Goal: Information Seeking & Learning: Find specific fact

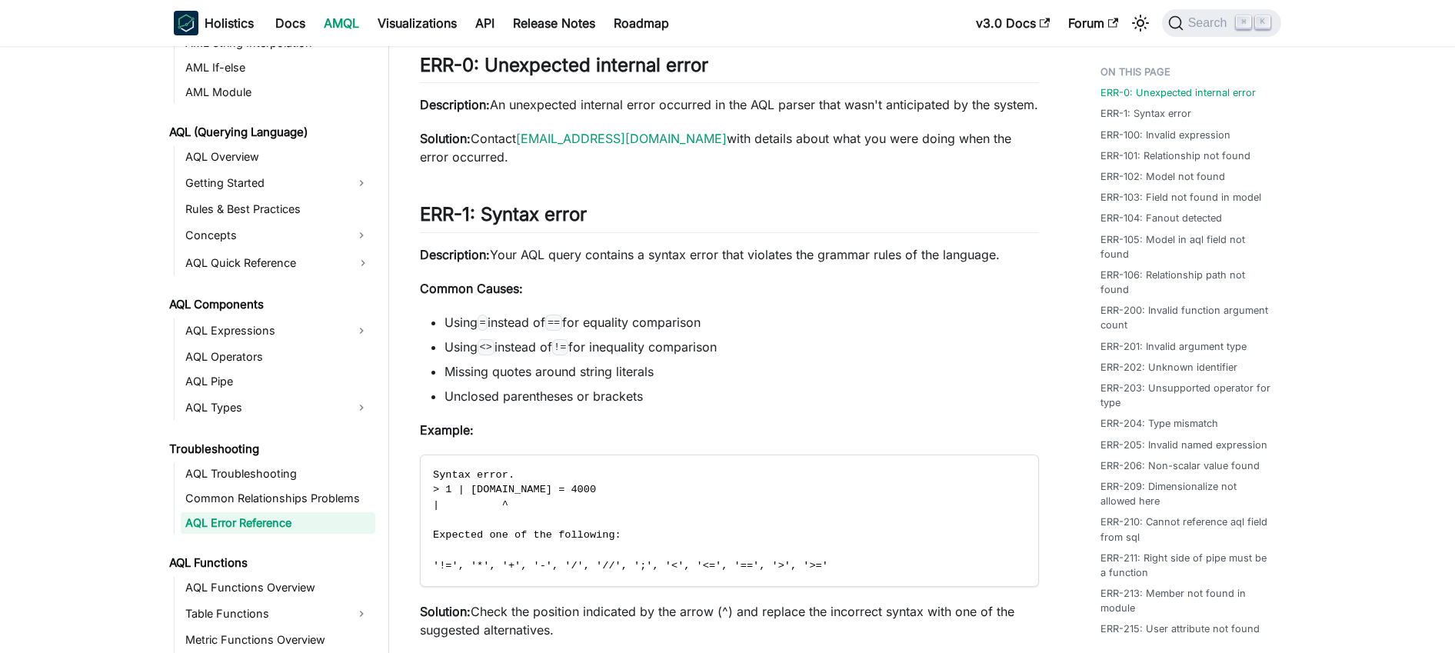
scroll to position [610, 0]
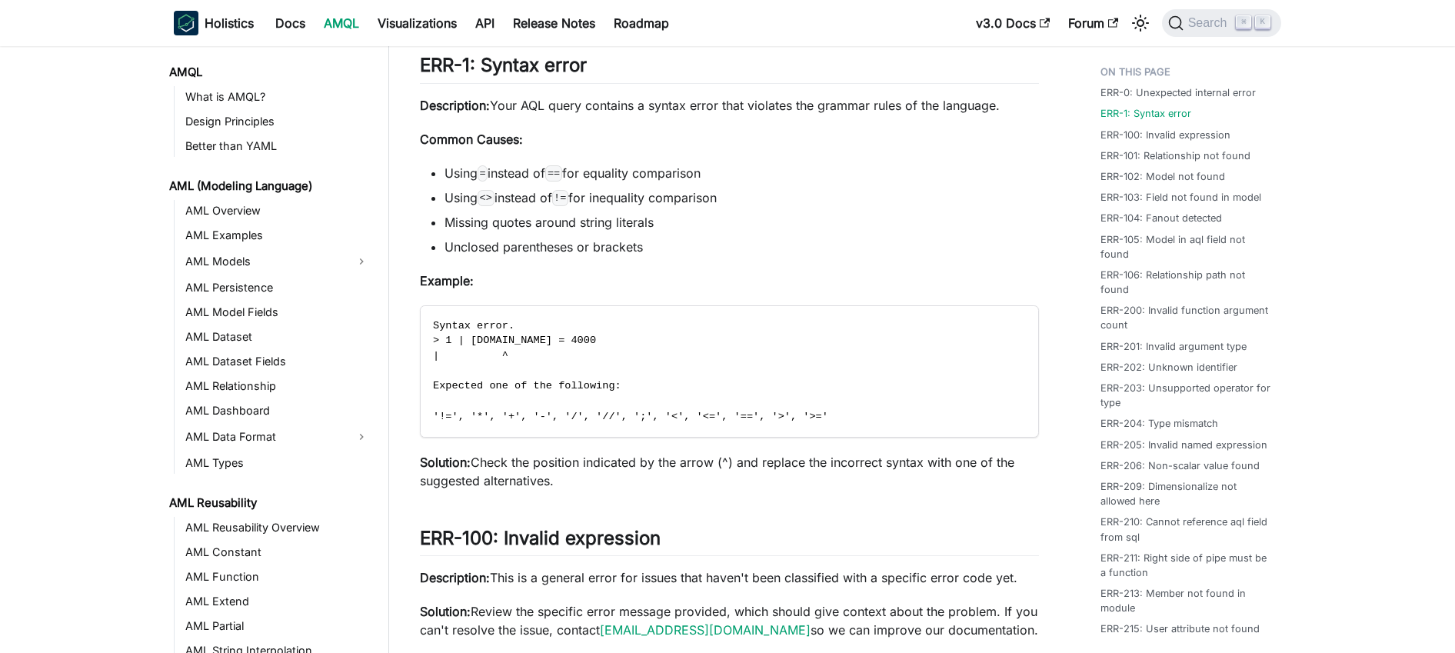
scroll to position [610, 0]
